Goal: Transaction & Acquisition: Purchase product/service

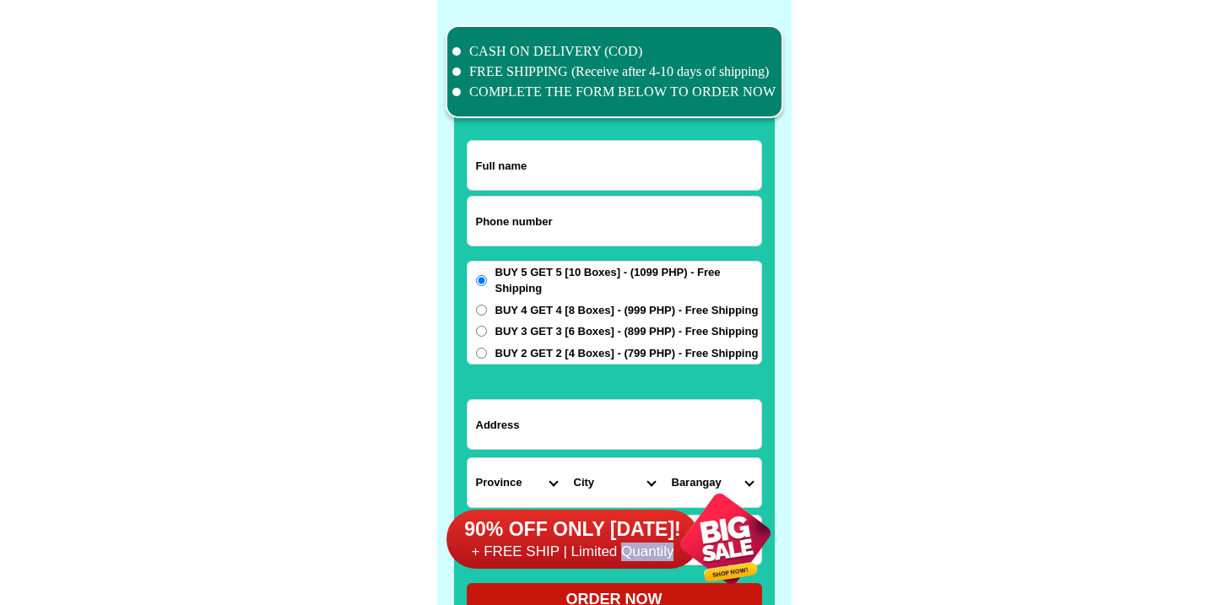
scroll to position [13120, 0]
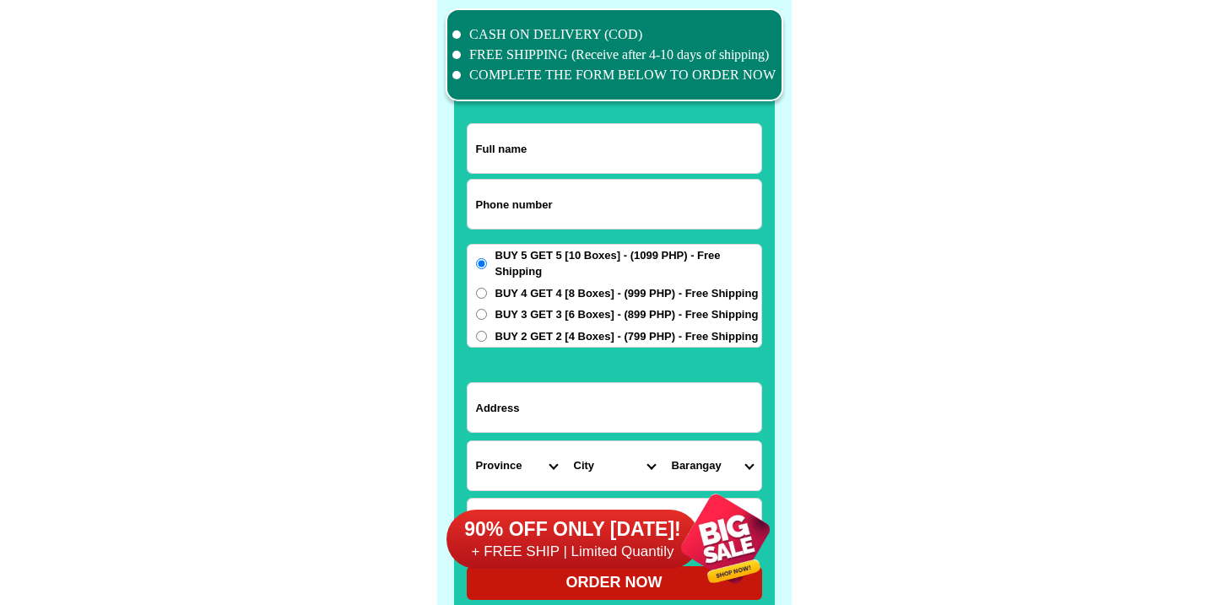
drag, startPoint x: 544, startPoint y: 195, endPoint x: 545, endPoint y: 203, distance: 8.5
click at [545, 203] on input "Input phone_number" at bounding box center [615, 204] width 294 height 49
paste input "9258202394"
type input "09258202394"
click at [532, 150] on input "Input full_name" at bounding box center [615, 148] width 294 height 49
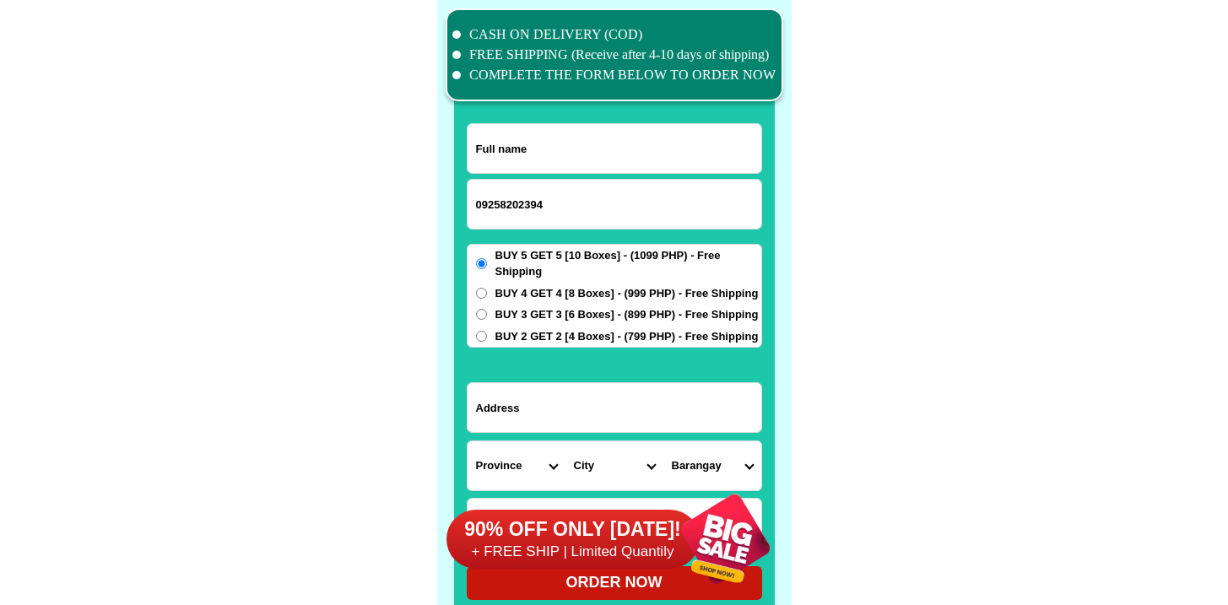
paste input "[PERSON_NAME]"
type input "[PERSON_NAME]"
click at [587, 401] on input "Input address" at bounding box center [615, 407] width 294 height 49
paste input "23 A. Salvador st.saranay dist. [PERSON_NAME], N. E."
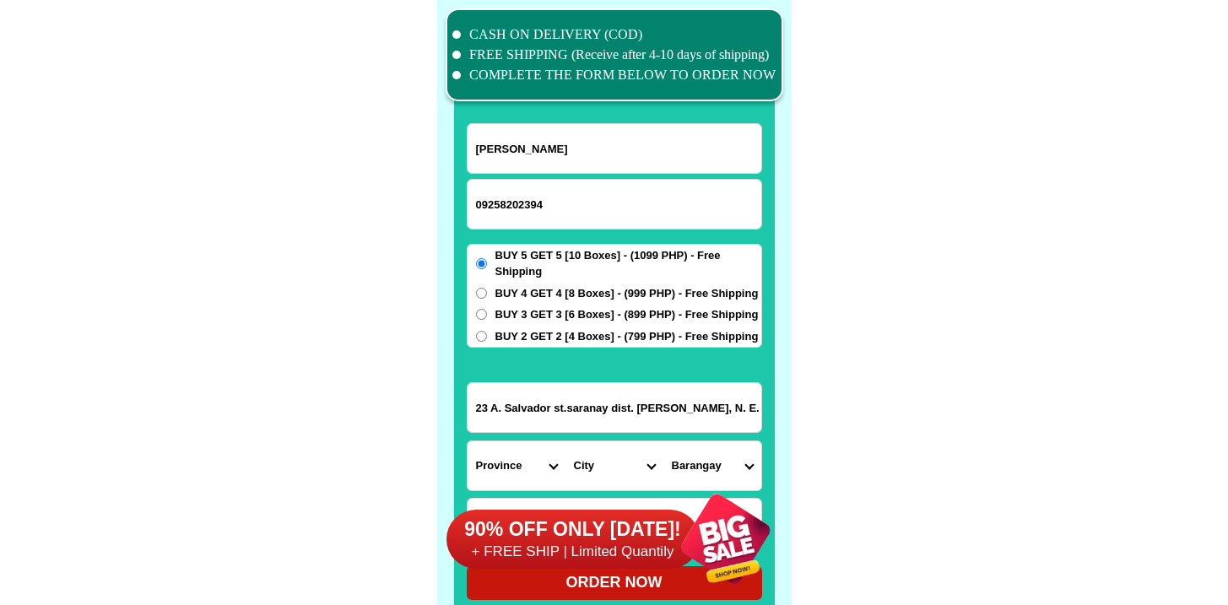
type input "23 A. Salvador st.saranay dist. [PERSON_NAME], N. E."
click at [496, 297] on span "BUY 4 GET 4 [8 Boxes] - (999 PHP) - Free Shipping" at bounding box center [626, 293] width 263 height 17
click at [487, 297] on input "BUY 4 GET 4 [8 Boxes] - (999 PHP) - Free Shipping" at bounding box center [481, 293] width 11 height 11
radio input "true"
click at [495, 329] on label "BUY 2 GET 2 [4 Boxes] - (799 PHP) - Free Shipping" at bounding box center [615, 336] width 294 height 17
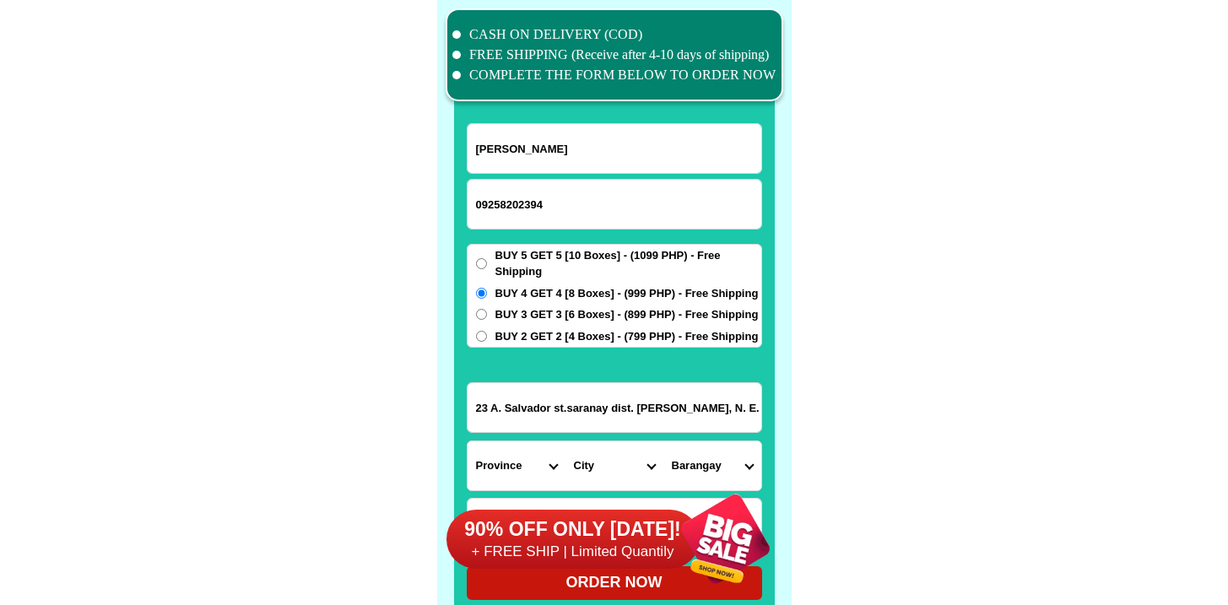
click at [487, 331] on input "BUY 2 GET 2 [4 Boxes] - (799 PHP) - Free Shipping" at bounding box center [481, 336] width 11 height 11
radio input "true"
click at [497, 316] on span "BUY 3 GET 3 [6 Boxes] - (899 PHP) - Free Shipping" at bounding box center [626, 314] width 263 height 17
click at [487, 316] on input "BUY 3 GET 3 [6 Boxes] - (899 PHP) - Free Shipping" at bounding box center [481, 314] width 11 height 11
radio input "true"
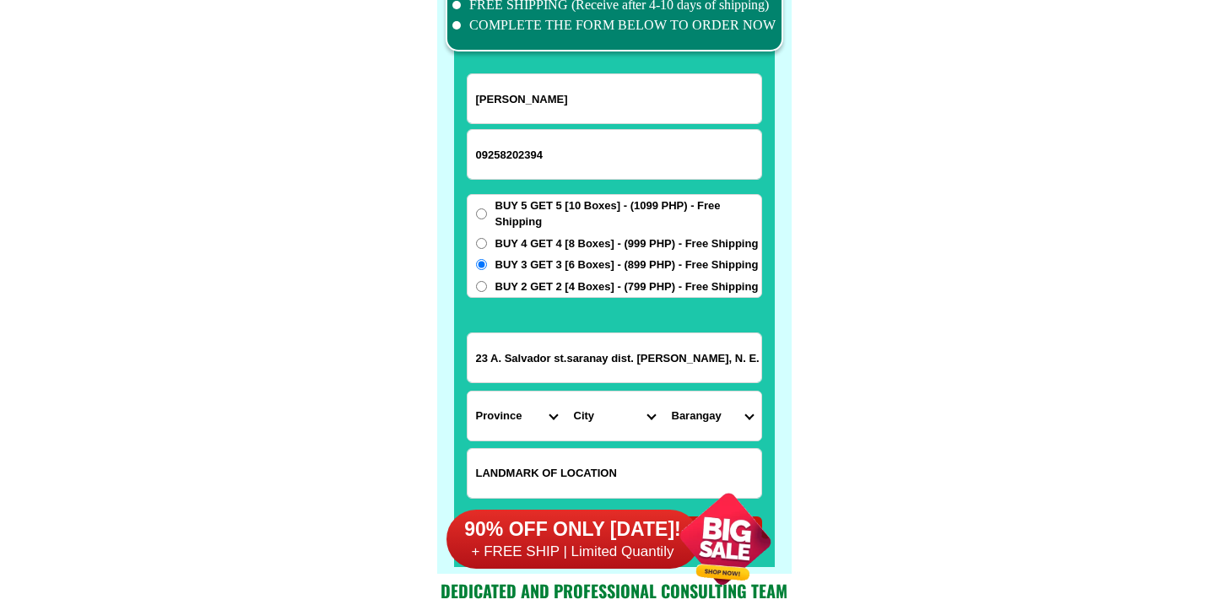
scroll to position [13184, 0]
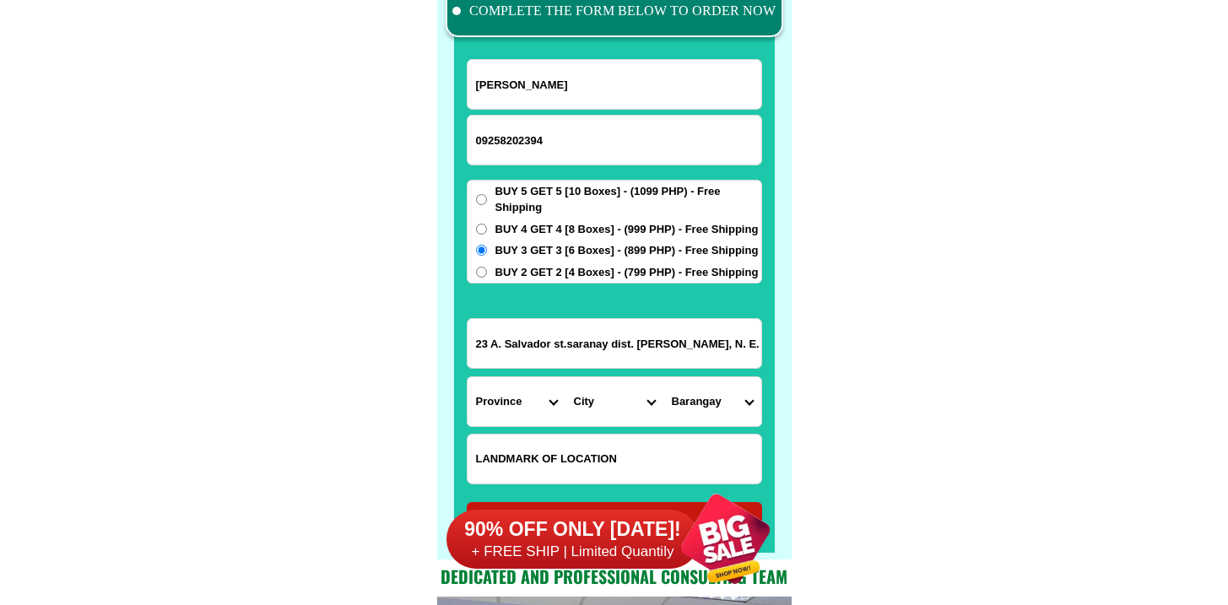
click at [550, 445] on input "Input LANDMARKOFLOCATION" at bounding box center [615, 459] width 294 height 49
paste input "Besides prince motor shop"
type input "Besides prince motor shop"
click at [492, 398] on select "Province [GEOGRAPHIC_DATA] [GEOGRAPHIC_DATA] [GEOGRAPHIC_DATA] [GEOGRAPHIC_DATA…" at bounding box center [517, 401] width 98 height 49
select select "63_198"
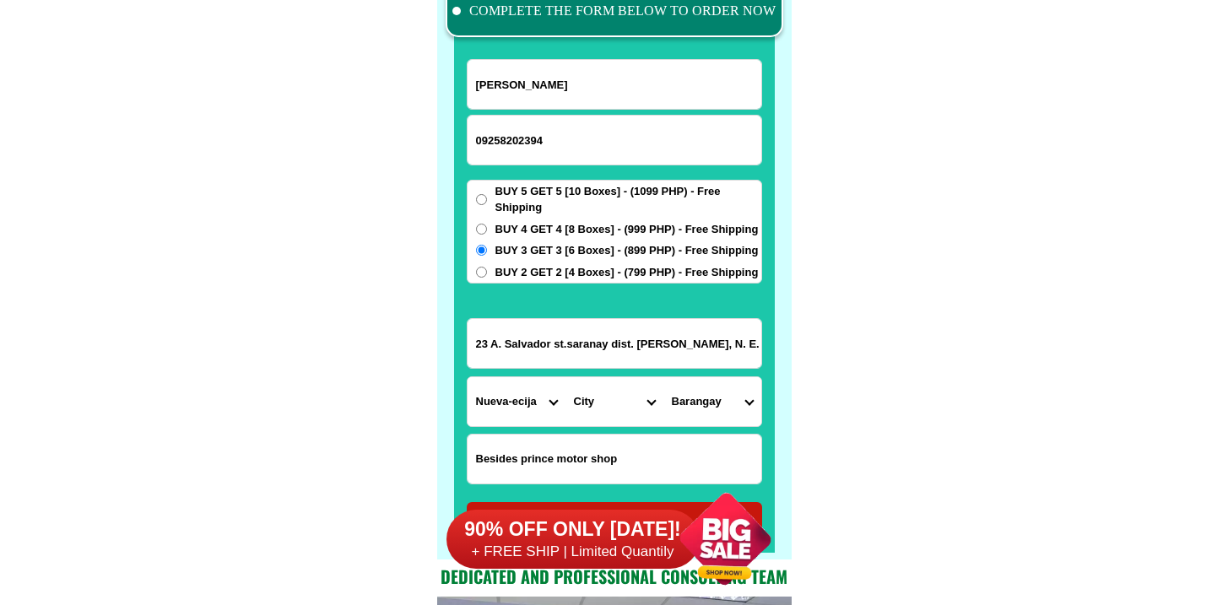
click at [468, 377] on select "Province [GEOGRAPHIC_DATA] [GEOGRAPHIC_DATA] [GEOGRAPHIC_DATA] [GEOGRAPHIC_DATA…" at bounding box center [517, 401] width 98 height 49
click at [619, 386] on select "City [GEOGRAPHIC_DATA] [GEOGRAPHIC_DATA] [GEOGRAPHIC_DATA]-city [GEOGRAPHIC_DAT…" at bounding box center [614, 401] width 98 height 49
select select "63_1985862"
click at [565, 377] on select "City [GEOGRAPHIC_DATA] [GEOGRAPHIC_DATA] [GEOGRAPHIC_DATA]-city [GEOGRAPHIC_DAT…" at bounding box center [614, 401] width 98 height 49
click at [701, 393] on select "Barangay Agcano Ayos [PERSON_NAME] [GEOGRAPHIC_DATA] [GEOGRAPHIC_DATA] barrio […" at bounding box center [712, 401] width 98 height 49
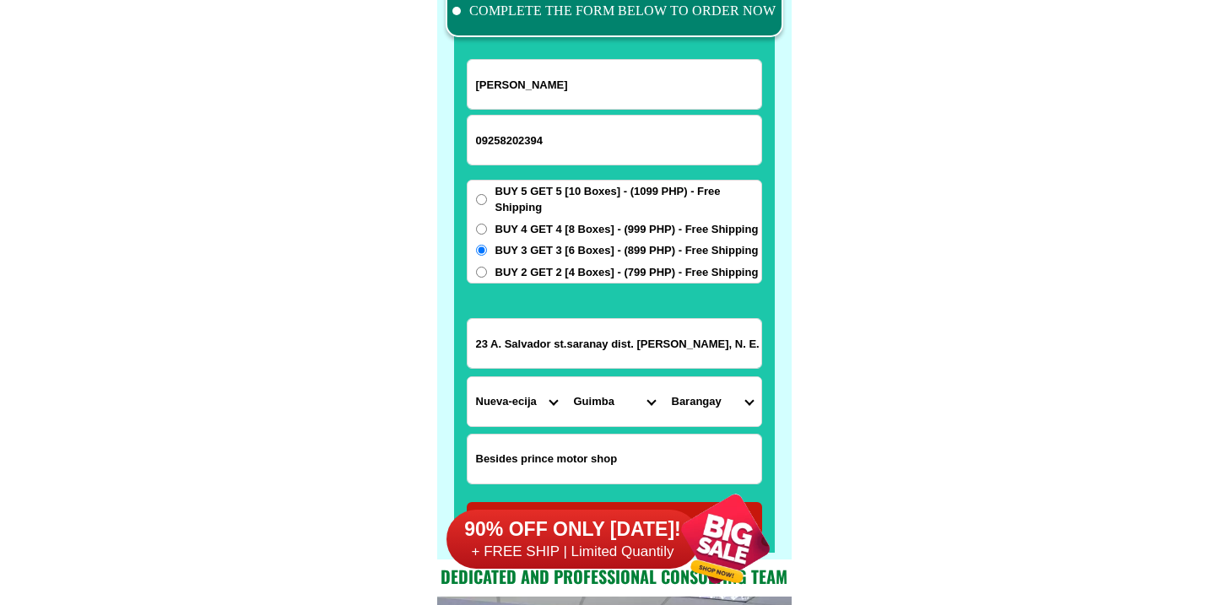
select select "63_19858623976"
click at [663, 377] on select "Barangay Agcano Ayos [PERSON_NAME] [GEOGRAPHIC_DATA] [GEOGRAPHIC_DATA] barrio […" at bounding box center [712, 401] width 98 height 49
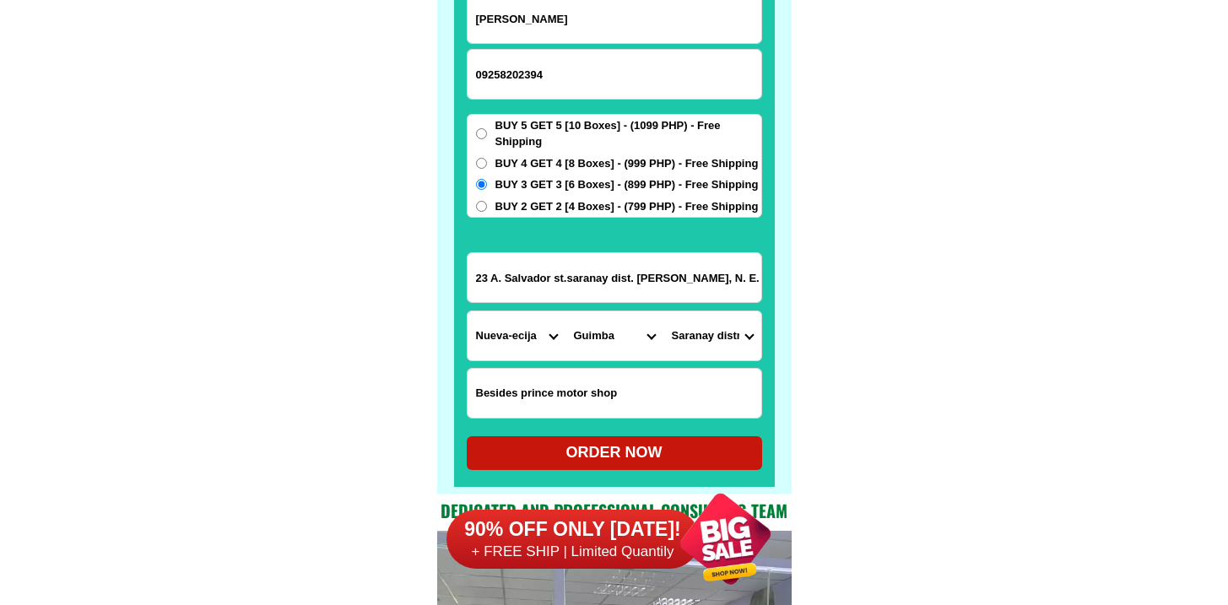
scroll to position [13251, 0]
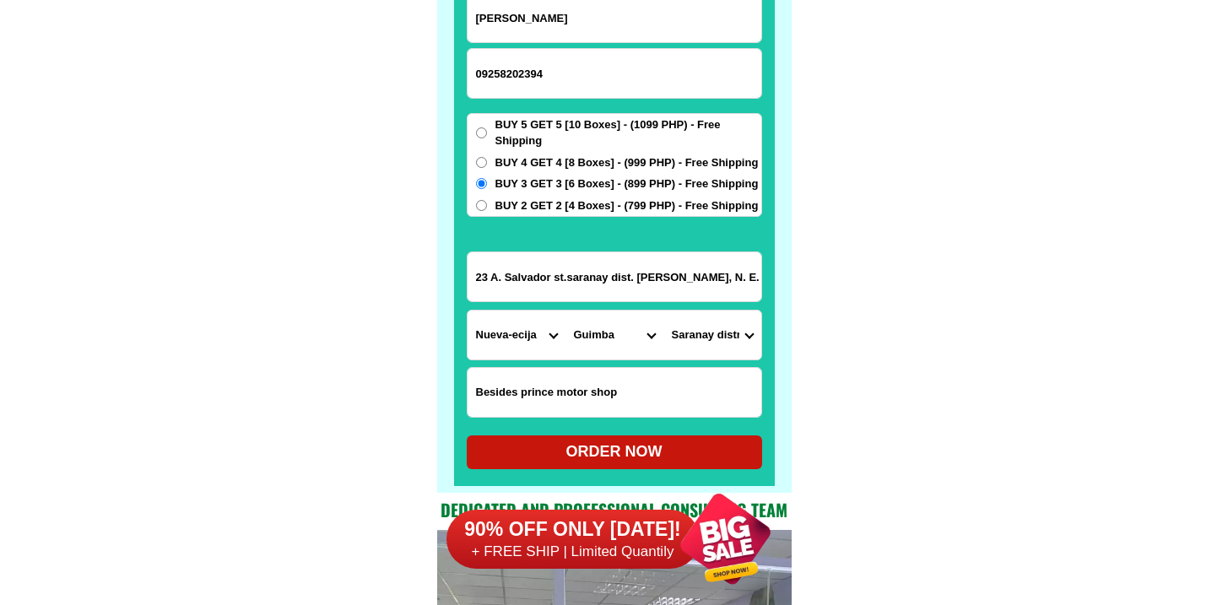
click at [562, 446] on div "ORDER NOW" at bounding box center [614, 452] width 295 height 23
type input "23 A. Salvador st.saranay dist. [PERSON_NAME], N. E."
radio input "true"
